Goal: Transaction & Acquisition: Purchase product/service

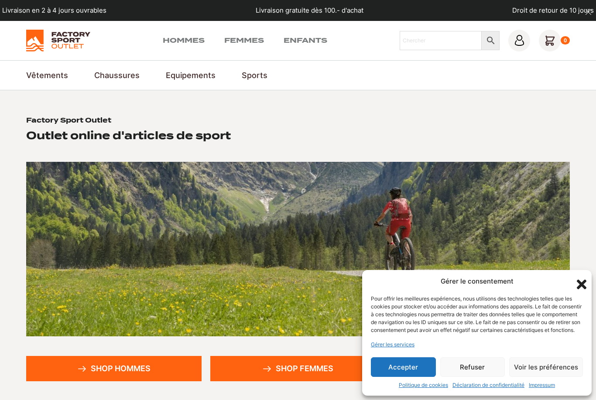
click at [422, 367] on button "Accepter" at bounding box center [403, 367] width 65 height 20
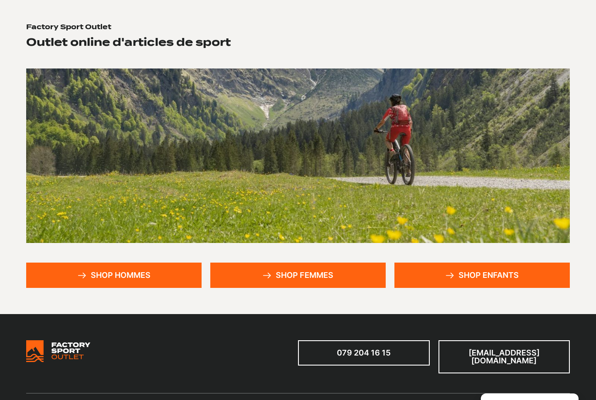
scroll to position [86, 0]
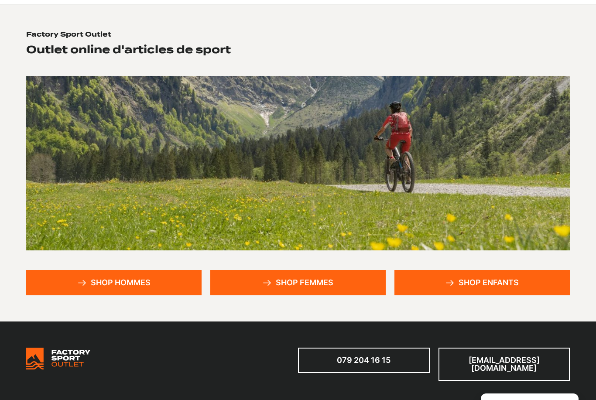
click at [158, 282] on link "Shop hommes" at bounding box center [113, 282] width 175 height 25
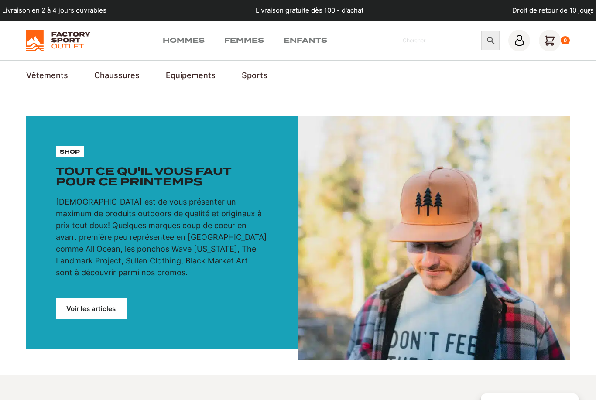
click at [0, 0] on link "Pantalons de trekking" at bounding box center [0, 0] width 0 height 0
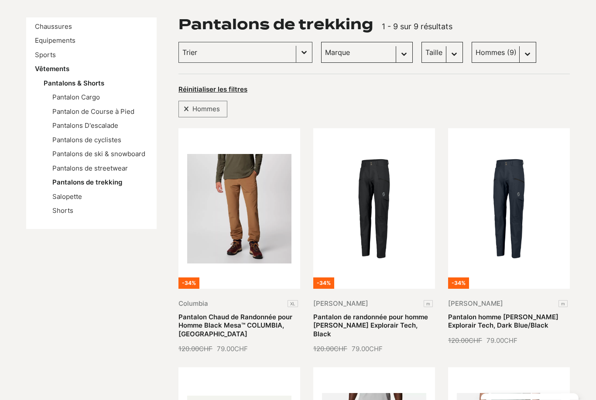
scroll to position [130, 0]
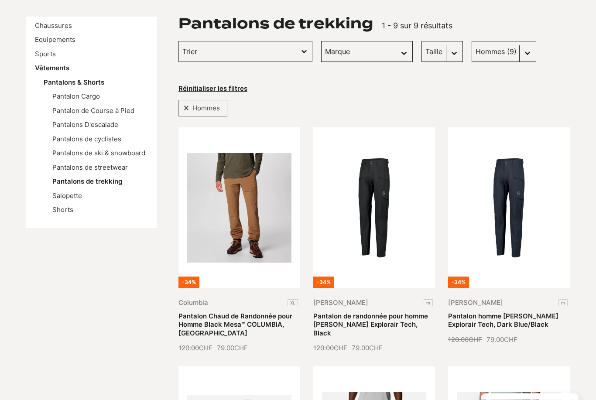
click at [529, 312] on link "Pantalon homme SCOTT Explorair Tech, Dark Blue/Black" at bounding box center [503, 320] width 110 height 17
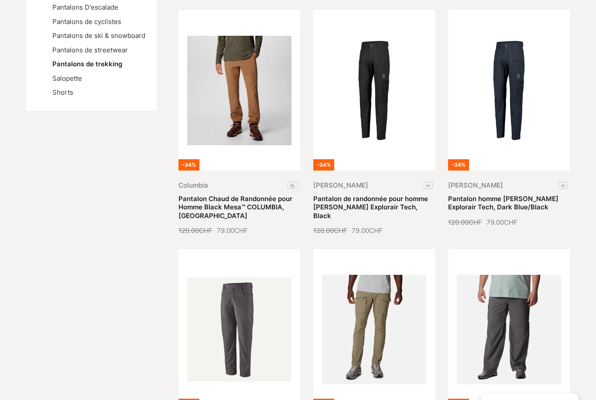
scroll to position [251, 0]
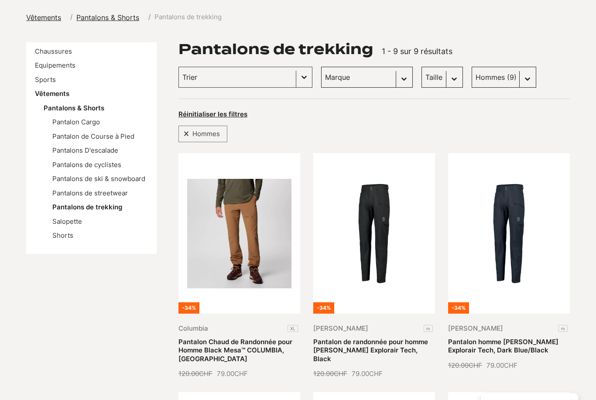
scroll to position [104, 0]
click at [113, 193] on link "Pantalons de streetwear" at bounding box center [89, 193] width 75 height 8
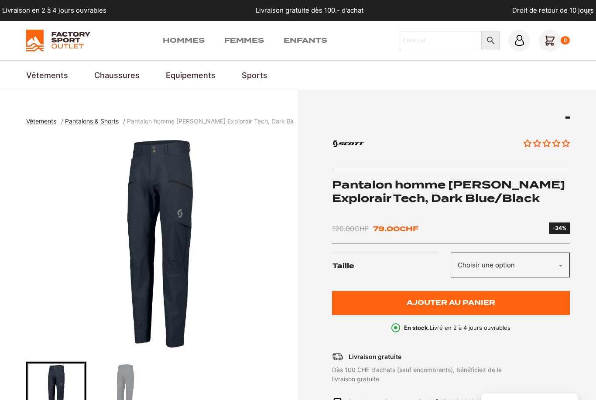
scroll to position [18, 0]
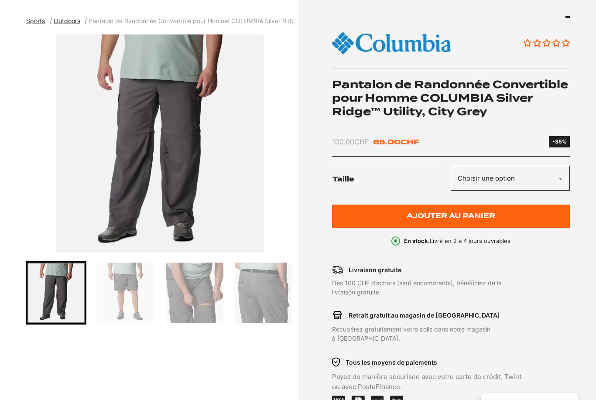
scroll to position [109, 0]
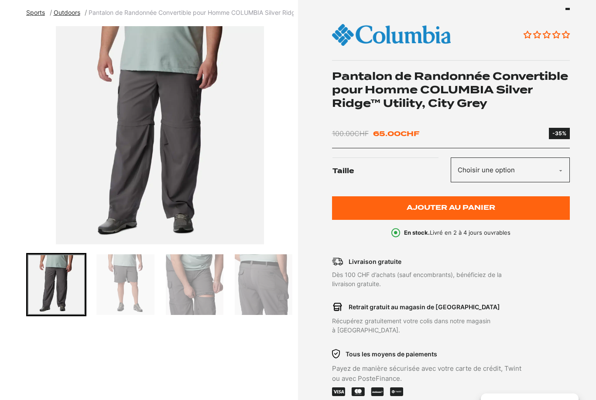
click at [143, 295] on img "Go to slide 2" at bounding box center [125, 284] width 58 height 61
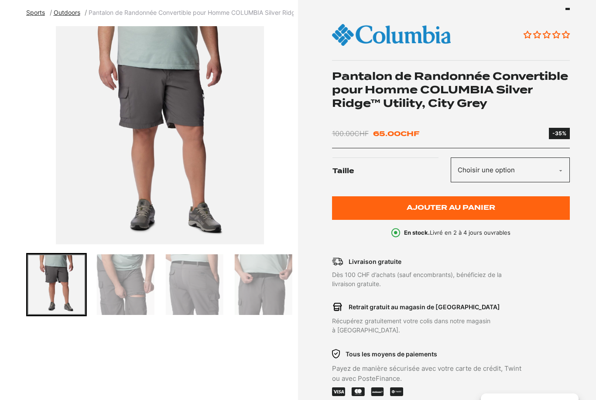
click at [191, 299] on img "Go to slide 4" at bounding box center [195, 284] width 58 height 61
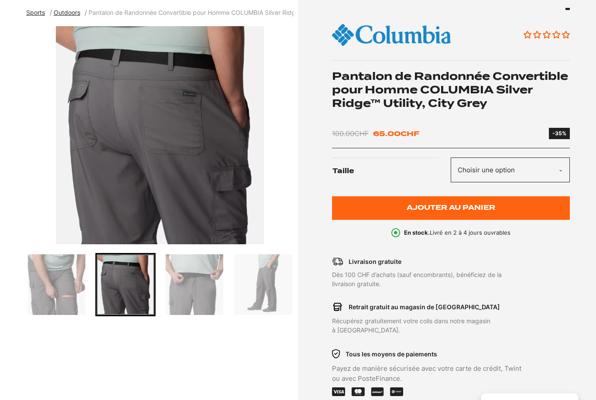
click at [258, 292] on img "Go to slide 6" at bounding box center [264, 284] width 58 height 61
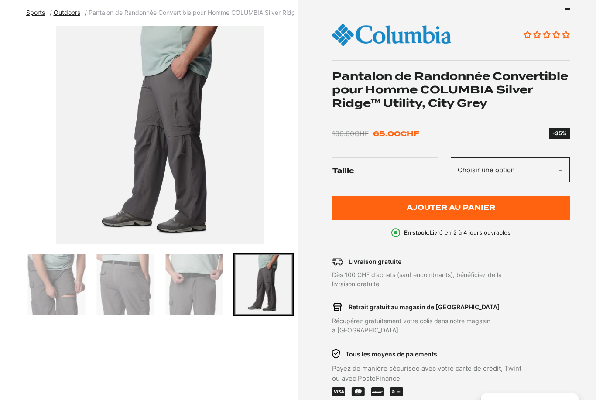
click at [221, 300] on img "Go to slide 5" at bounding box center [195, 284] width 58 height 61
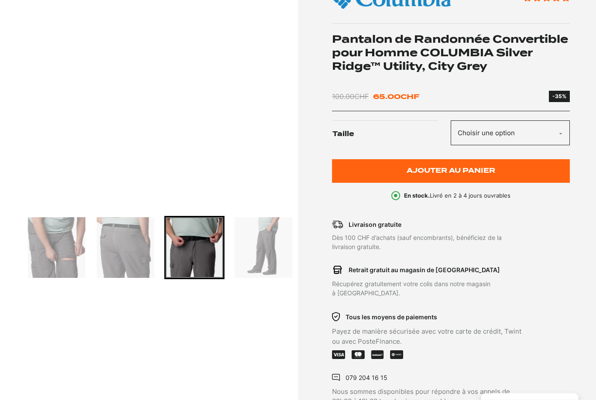
scroll to position [0, 0]
